Goal: Find specific page/section: Find specific page/section

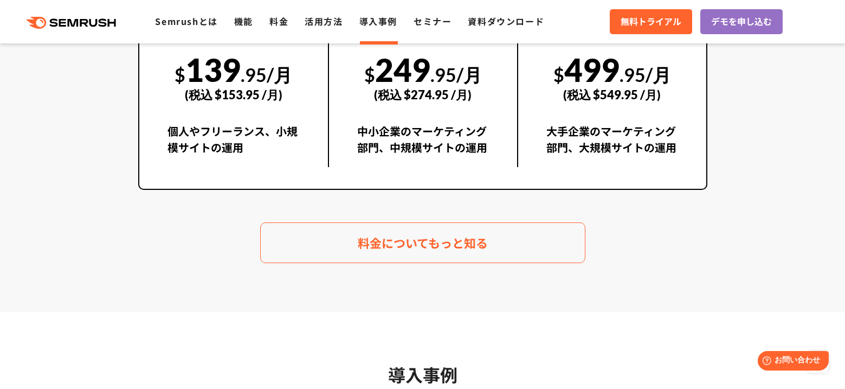
click at [377, 23] on link "導入事例" at bounding box center [379, 21] width 38 height 13
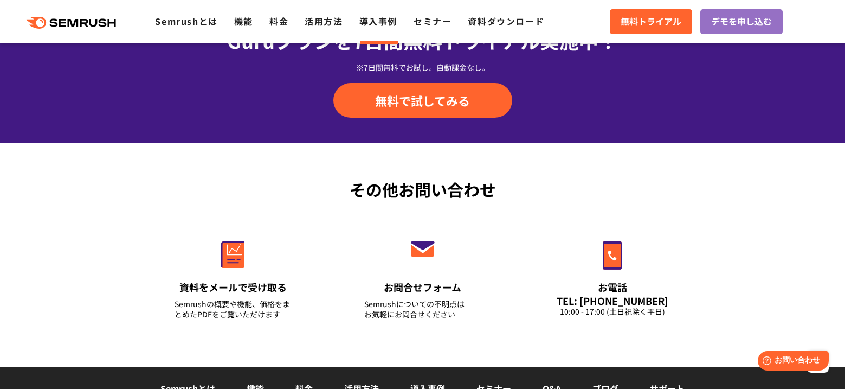
scroll to position [1085, 0]
